Goal: Contribute content: Contribute content

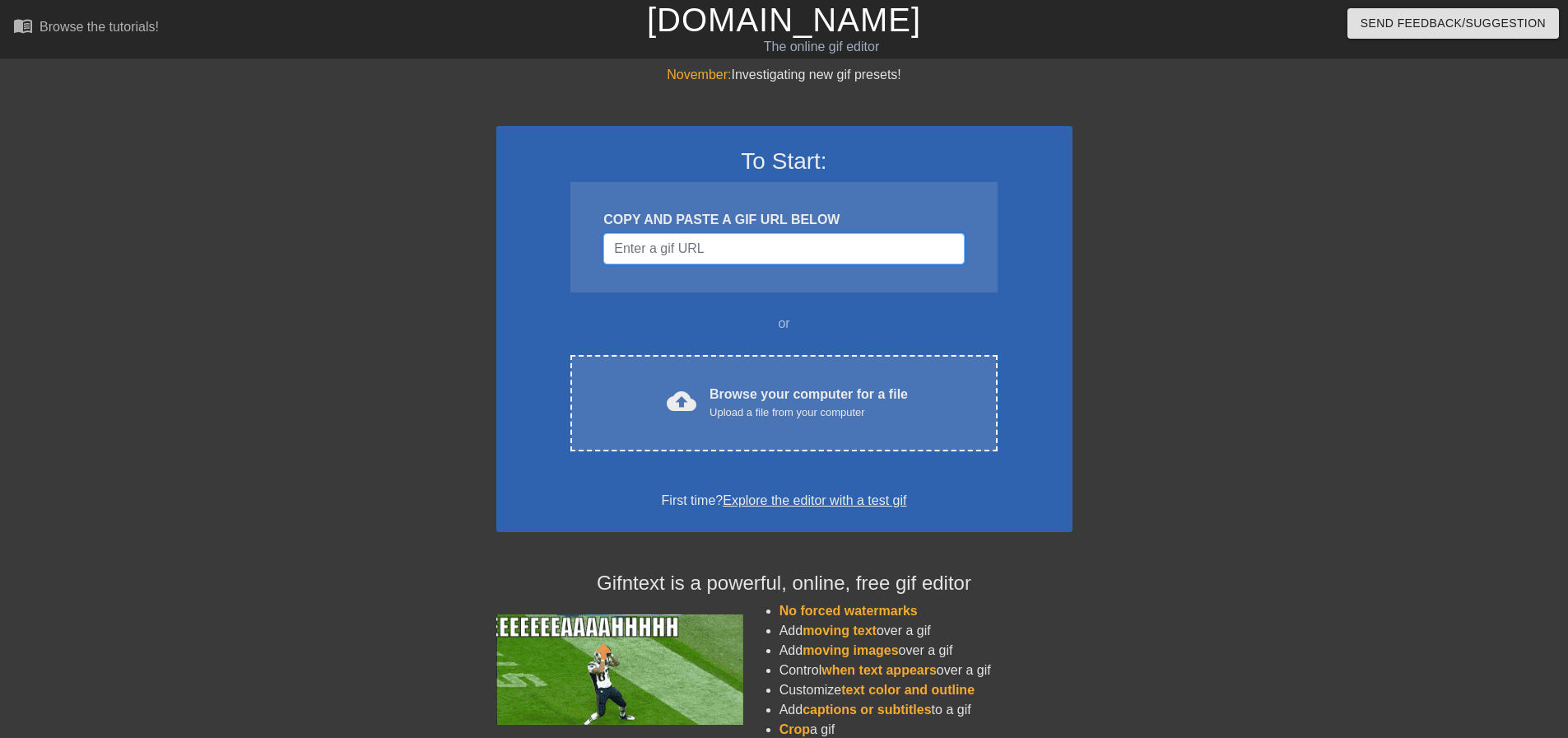
click at [708, 246] on input "Username" at bounding box center [783, 249] width 360 height 31
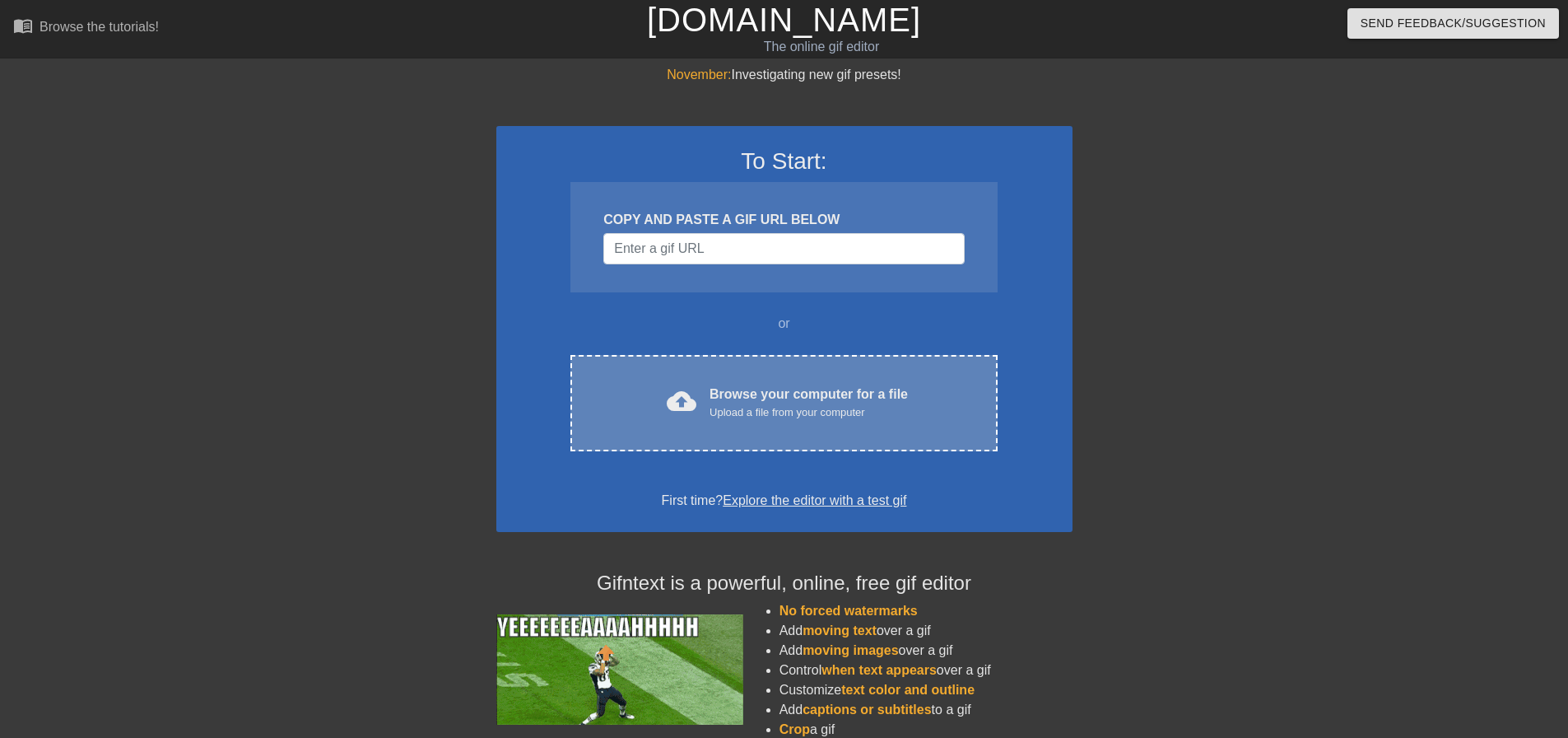
click at [777, 412] on div "Upload a file from your computer" at bounding box center [808, 412] width 198 height 17
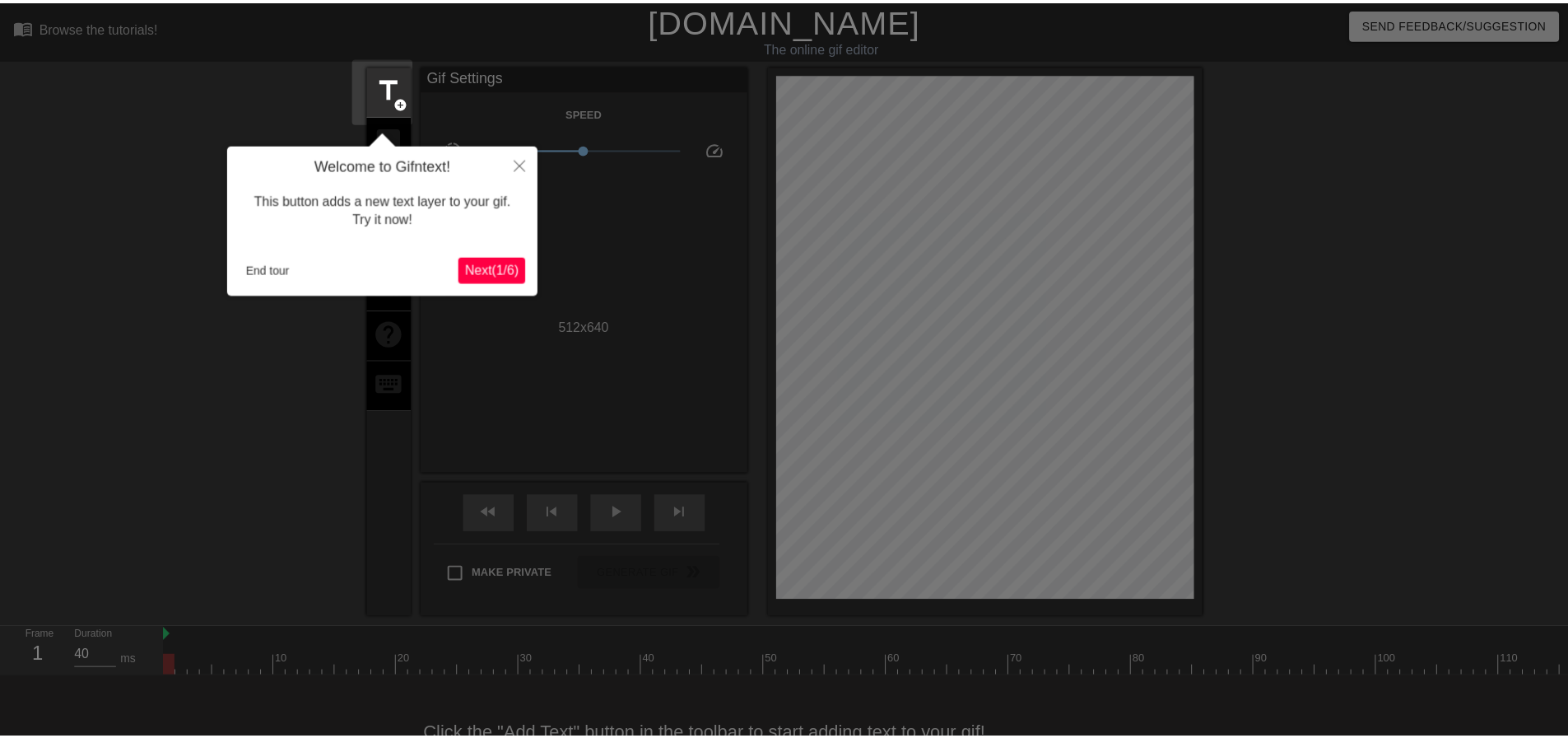
scroll to position [40, 0]
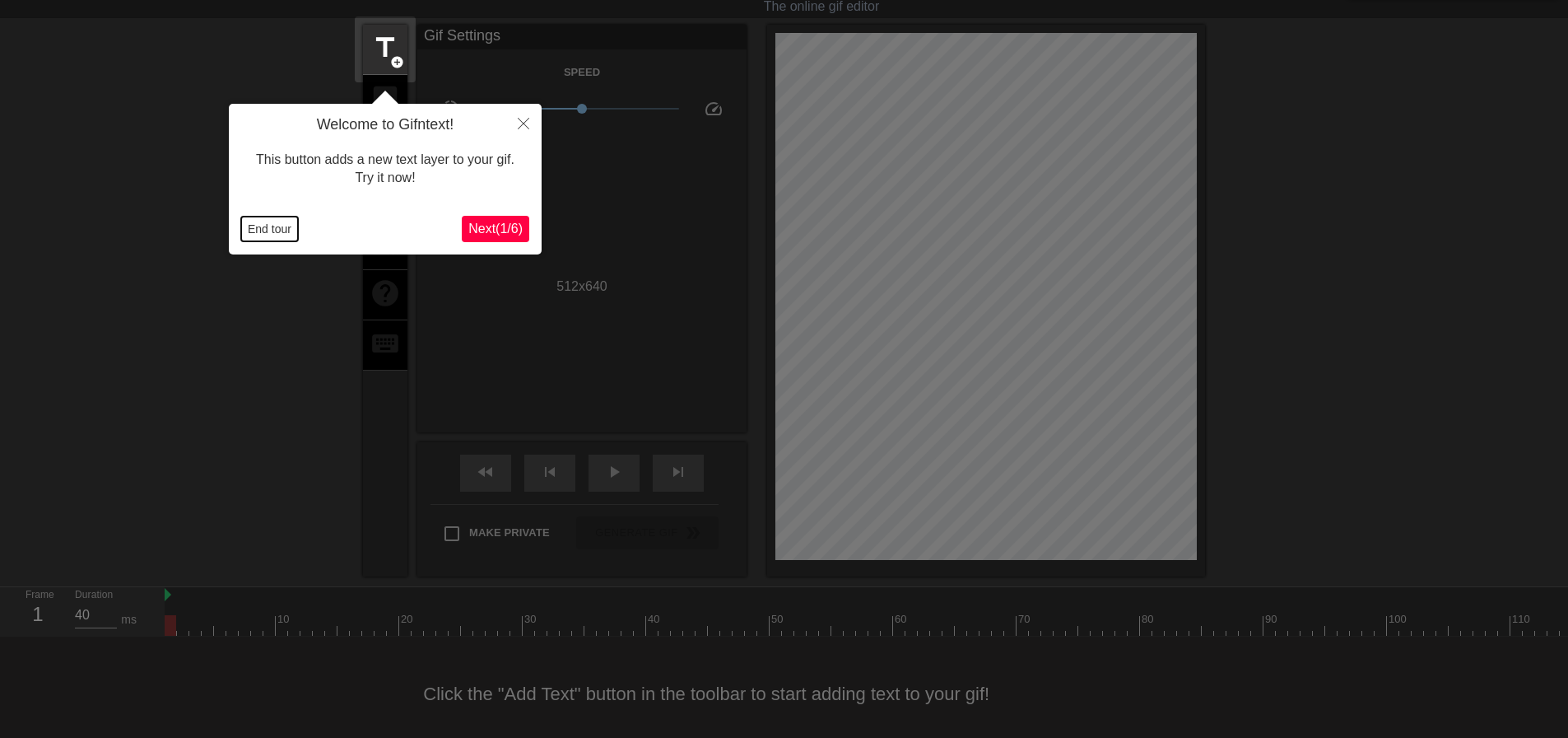
click at [271, 230] on button "End tour" at bounding box center [269, 229] width 57 height 24
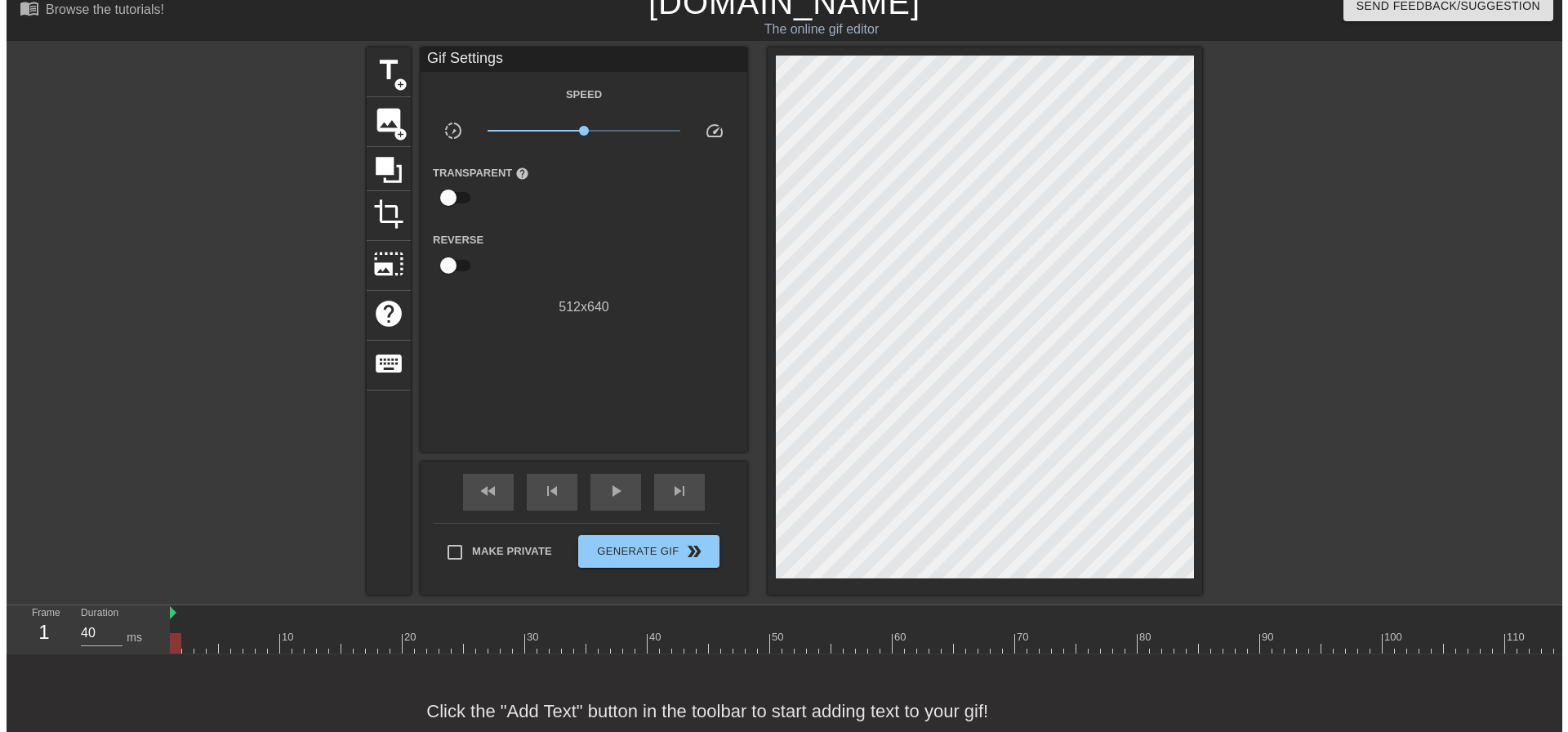
scroll to position [0, 0]
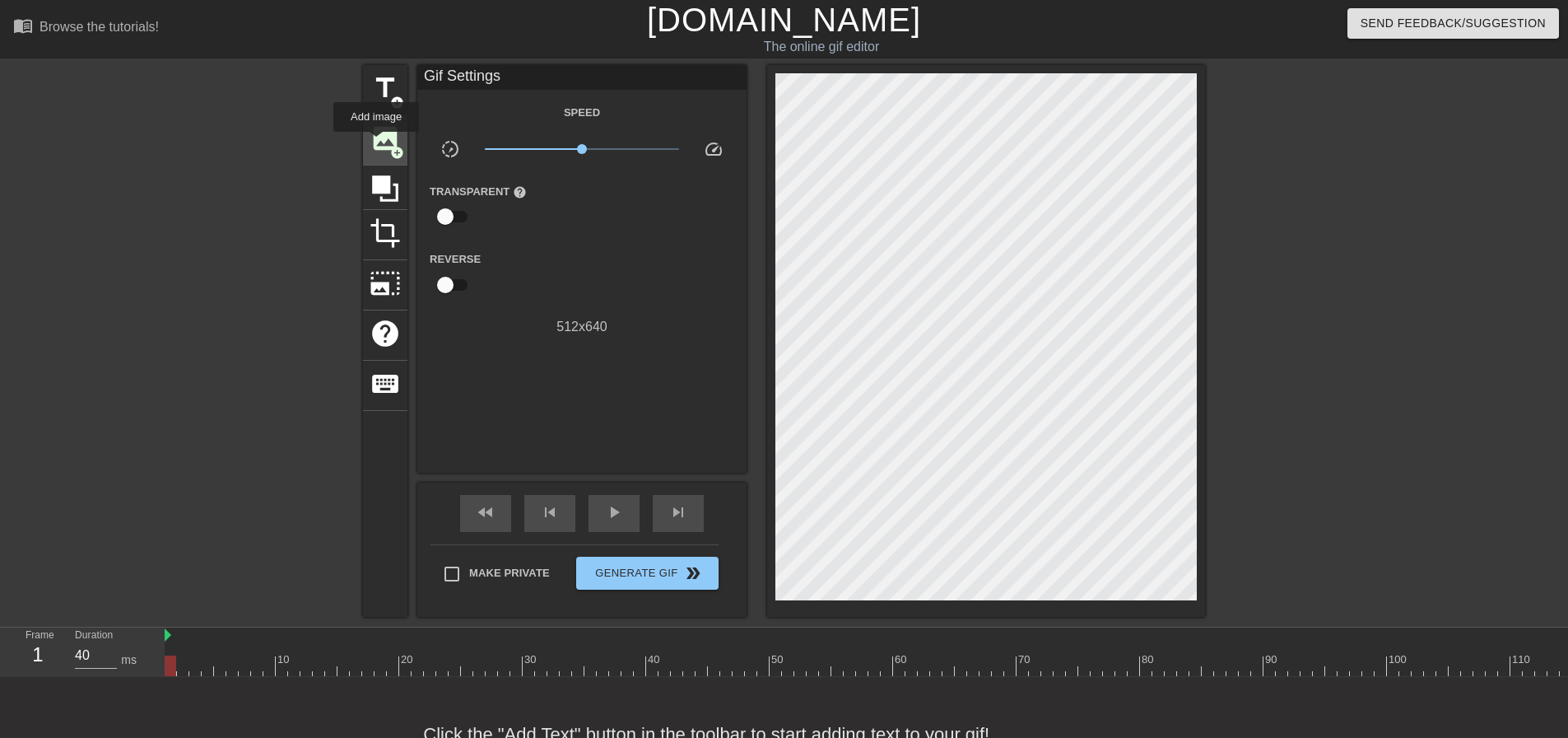
click at [376, 143] on span "image" at bounding box center [385, 139] width 31 height 31
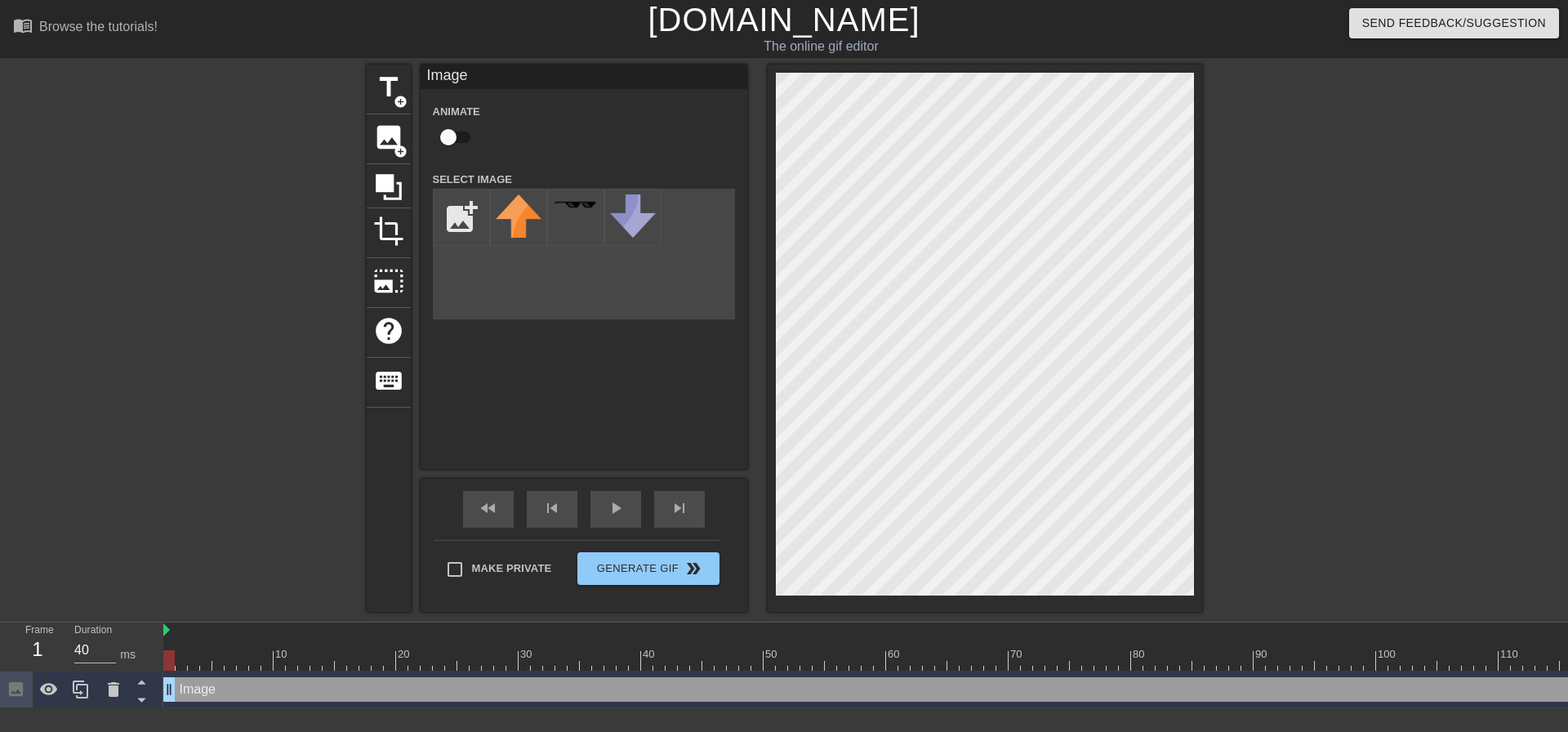
click at [1452, 96] on div at bounding box center [1344, 310] width 245 height 490
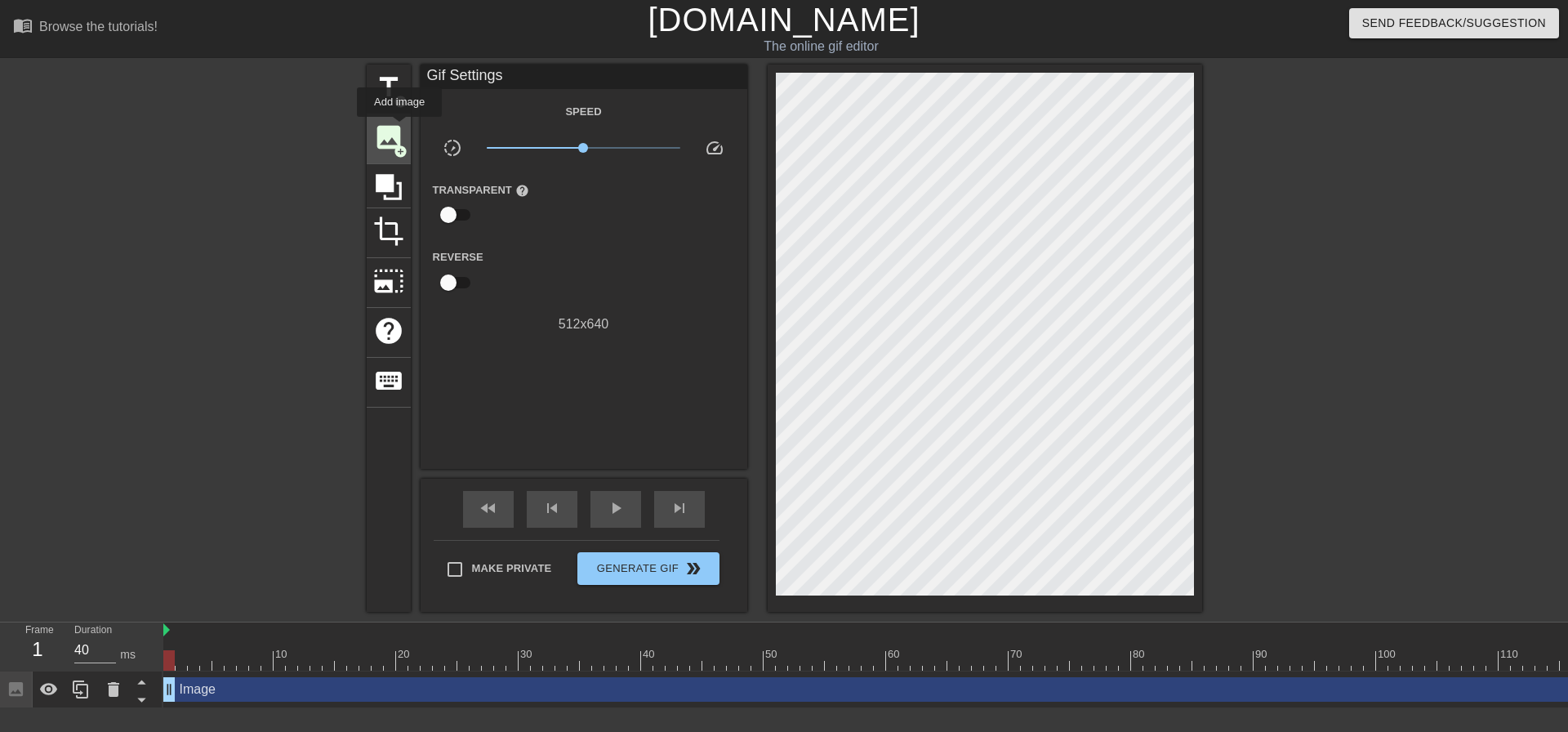
click at [403, 151] on span "add_circle" at bounding box center [401, 151] width 14 height 14
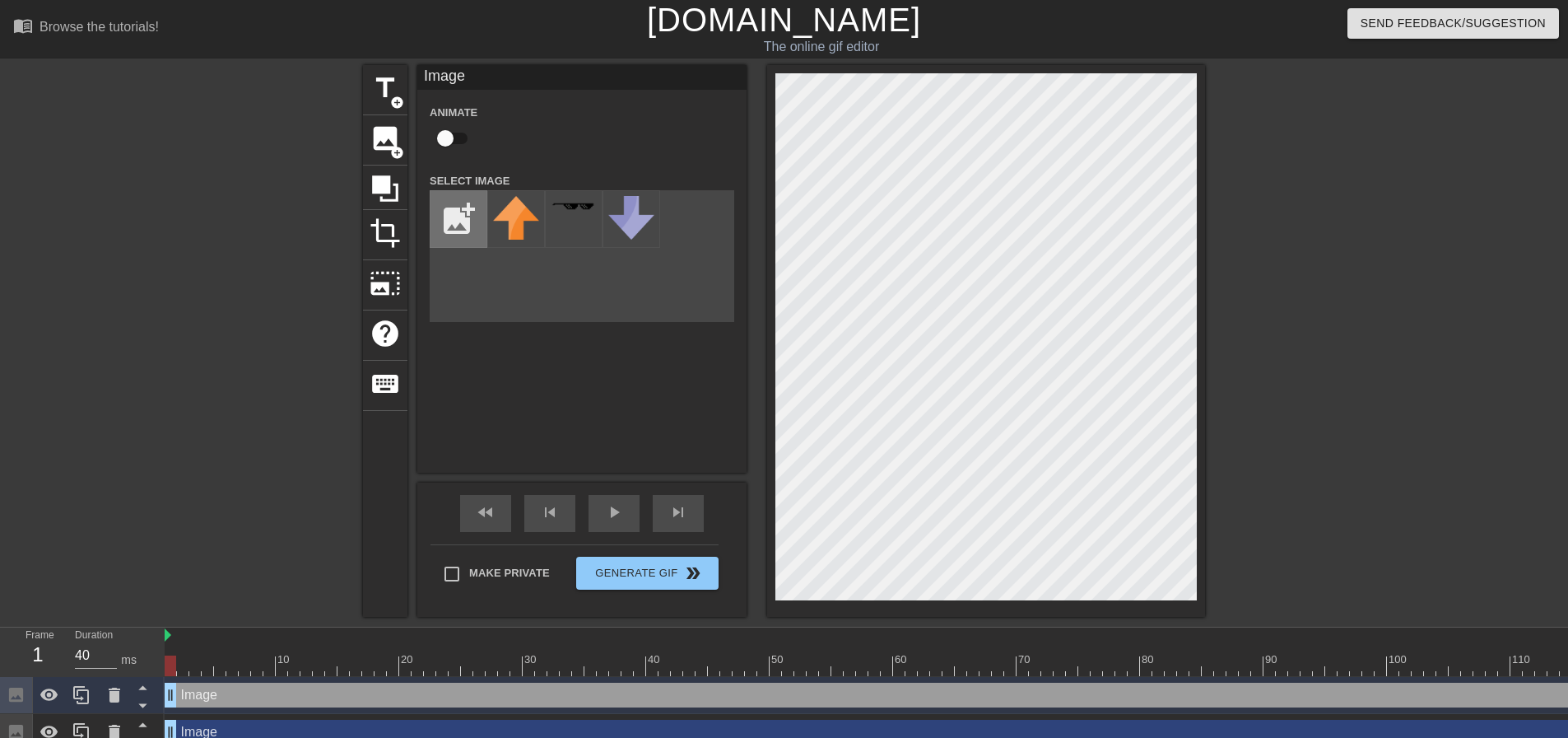
click at [458, 224] on input "file" at bounding box center [459, 219] width 56 height 56
click at [470, 229] on input "file" at bounding box center [459, 219] width 56 height 56
type input "C:\fakepath\Screenshot [DATE] 023641.png"
click at [515, 242] on img at bounding box center [515, 222] width 46 height 52
click at [1215, 372] on div "title add_circle image add_circle crop photo_size_select_large help keyboard Im…" at bounding box center [784, 341] width 1568 height 551
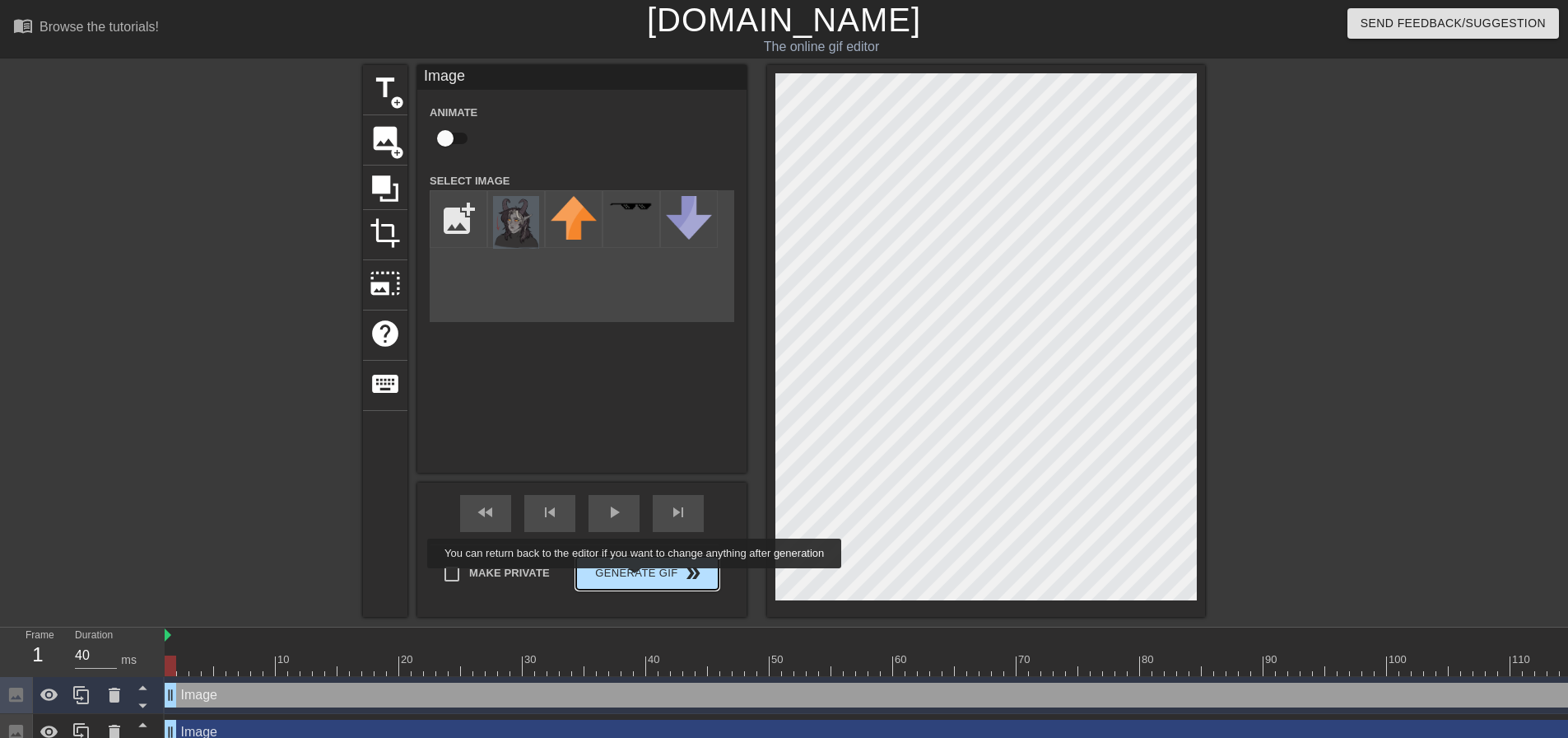
click at [644, 575] on span "Generate Gif double_arrow" at bounding box center [647, 573] width 129 height 20
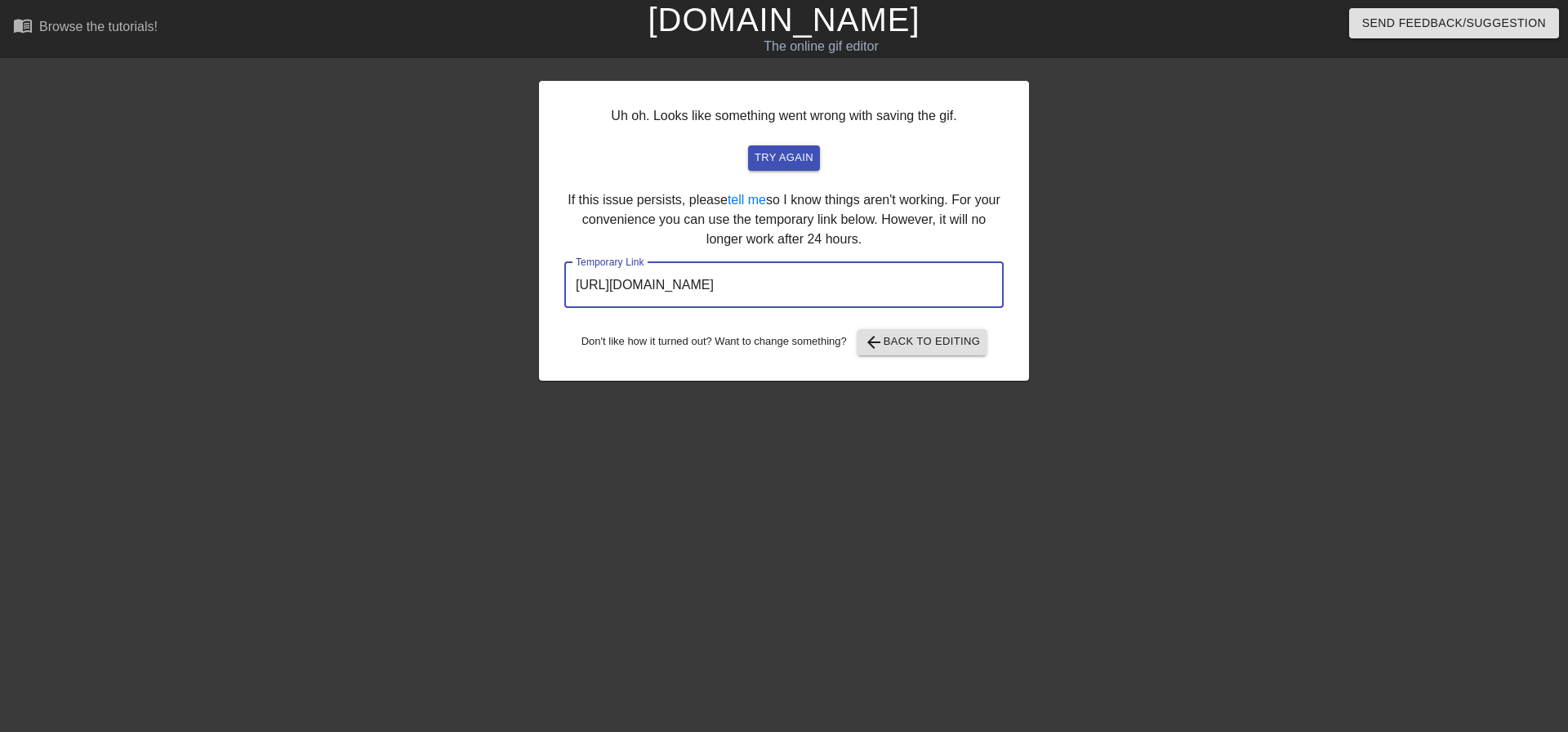
scroll to position [1, 0]
drag, startPoint x: 930, startPoint y: 293, endPoint x: 426, endPoint y: 294, distance: 504.0
click at [426, 294] on div "Uh oh. Looks like something went wrong with saving the gif. try again If this i…" at bounding box center [784, 310] width 1568 height 490
